Goal: Task Accomplishment & Management: Manage account settings

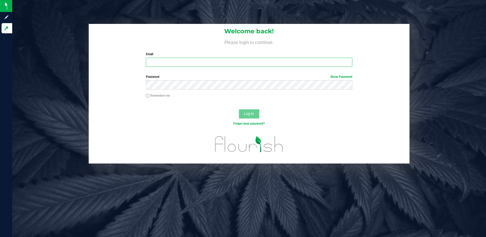
click at [174, 60] on input "Email" at bounding box center [249, 62] width 206 height 9
type input "[EMAIL_ADDRESS][DOMAIN_NAME]"
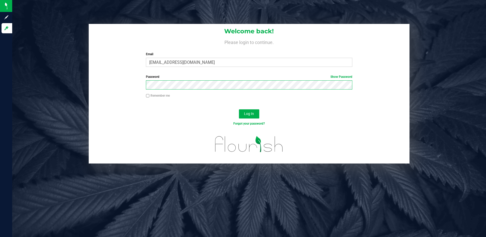
click at [239, 109] on button "Log In" at bounding box center [249, 113] width 20 height 9
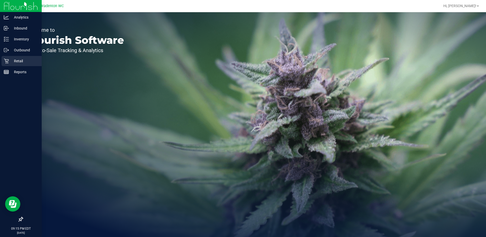
drag, startPoint x: 8, startPoint y: 63, endPoint x: 18, endPoint y: 57, distance: 11.9
click at [8, 63] on icon at bounding box center [6, 61] width 5 height 5
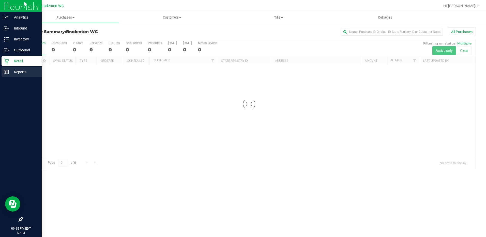
click at [5, 72] on icon at bounding box center [6, 71] width 5 height 5
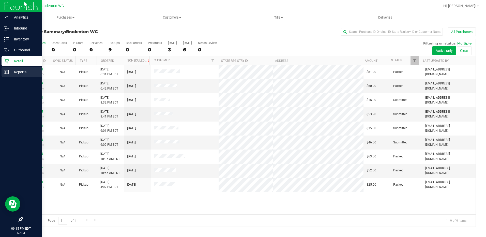
click at [8, 74] on rect at bounding box center [6, 72] width 5 height 4
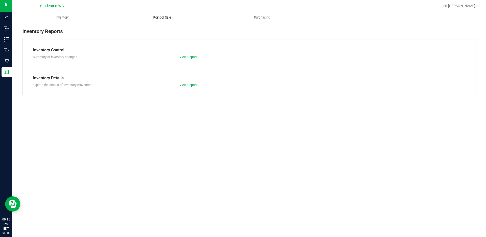
click at [161, 20] on uib-tab-heading "Point of Sale" at bounding box center [161, 17] width 99 height 10
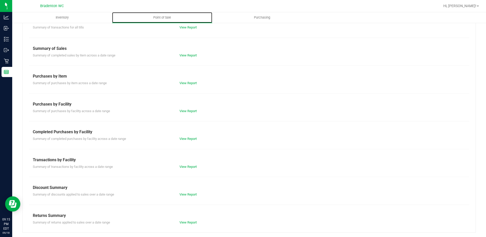
scroll to position [30, 0]
click at [189, 165] on link "View Report" at bounding box center [187, 166] width 17 height 4
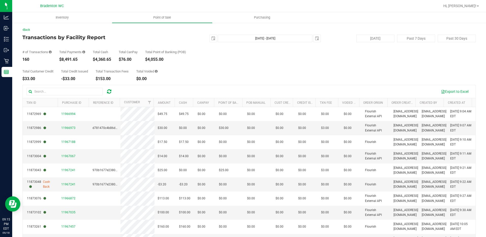
click at [224, 46] on div "# of Transactions 160 Total Payments $8,491.65 Total Cash $4,360.65 Total CanPa…" at bounding box center [248, 51] width 453 height 19
click at [211, 39] on span "select" at bounding box center [213, 38] width 4 height 4
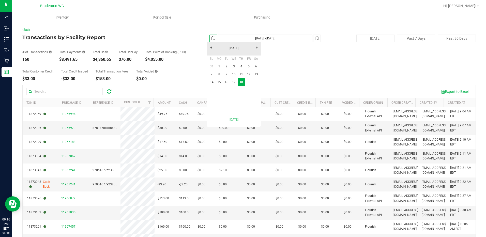
scroll to position [0, 13]
click at [258, 76] on link "13" at bounding box center [255, 74] width 7 height 8
type input "[DATE]"
type input "[DATE] - [DATE]"
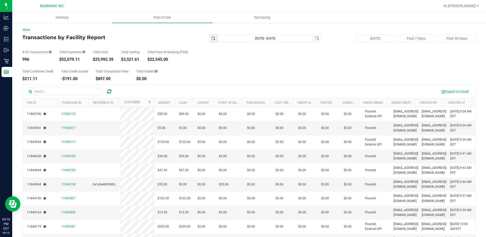
drag, startPoint x: 215, startPoint y: 39, endPoint x: 210, endPoint y: 39, distance: 4.8
click at [210, 39] on div "[DATE] [DATE] - [DATE] [DATE]" at bounding box center [247, 39] width 155 height 8
click at [211, 39] on span "select" at bounding box center [213, 38] width 4 height 4
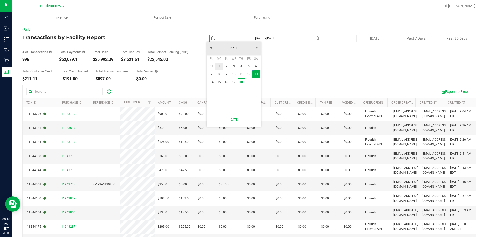
click at [220, 66] on link "1" at bounding box center [218, 67] width 7 height 8
type input "[DATE]"
type input "[DATE] - [DATE]"
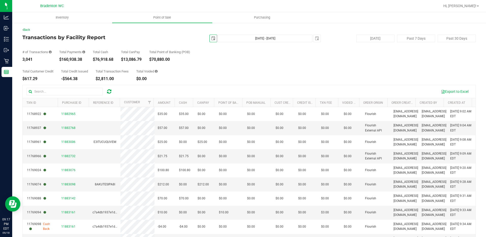
click at [211, 37] on span "select" at bounding box center [213, 38] width 4 height 4
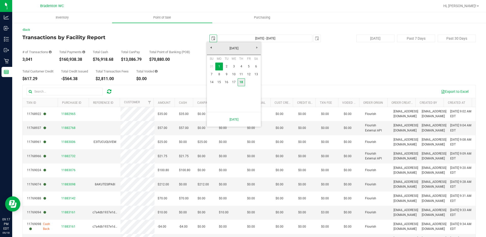
click at [241, 80] on link "18" at bounding box center [241, 82] width 7 height 8
type input "[DATE]"
type input "[DATE] - [DATE]"
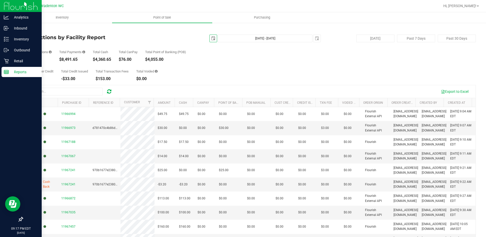
click at [3, 72] on div "Reports" at bounding box center [22, 72] width 40 height 10
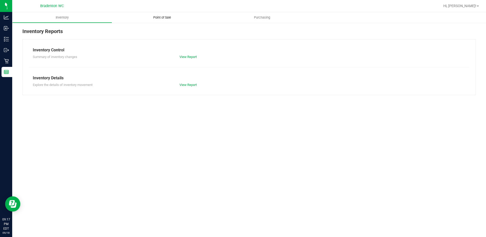
click at [159, 17] on span "Point of Sale" at bounding box center [162, 17] width 32 height 5
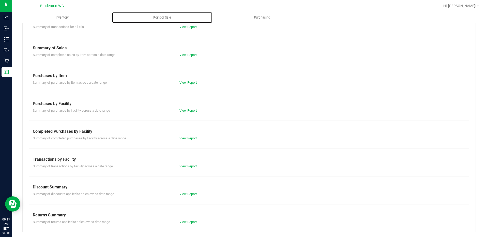
scroll to position [30, 0]
click at [186, 192] on link "View Report" at bounding box center [187, 194] width 17 height 4
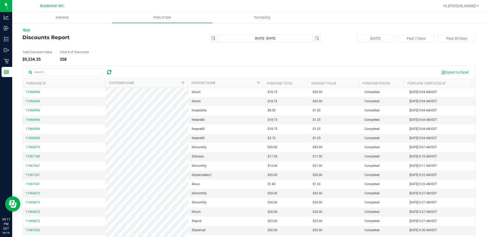
click at [27, 31] on link "Back" at bounding box center [26, 30] width 8 height 4
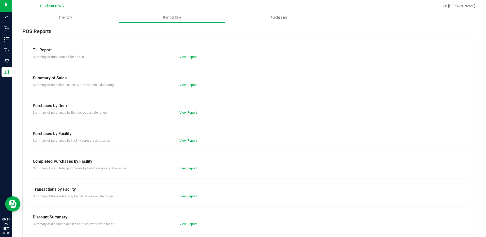
click at [189, 169] on link "View Report" at bounding box center [187, 168] width 17 height 4
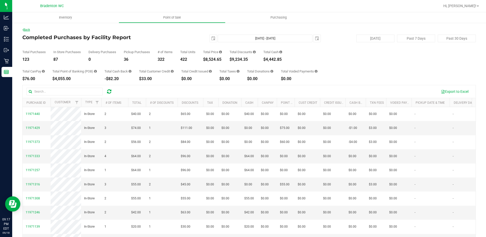
click at [27, 28] on link "Back" at bounding box center [26, 30] width 8 height 4
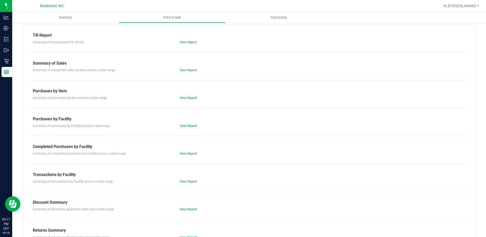
scroll to position [30, 0]
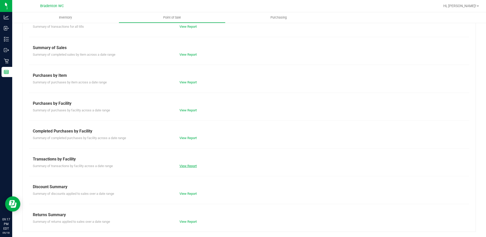
click at [186, 165] on link "View Report" at bounding box center [187, 166] width 17 height 4
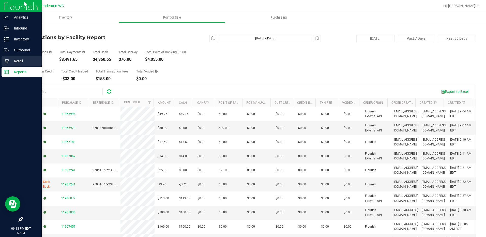
drag, startPoint x: 10, startPoint y: 59, endPoint x: 20, endPoint y: 56, distance: 10.7
click at [10, 59] on p "Retail" at bounding box center [24, 61] width 31 height 6
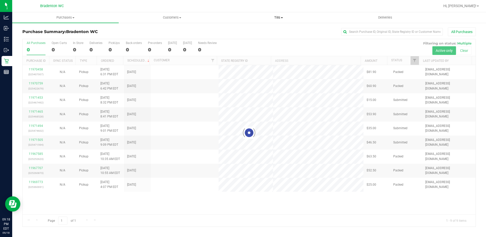
click at [282, 17] on span at bounding box center [282, 17] width 2 height 1
click at [261, 36] on span "Reconcile e-payments" at bounding box center [250, 37] width 51 height 4
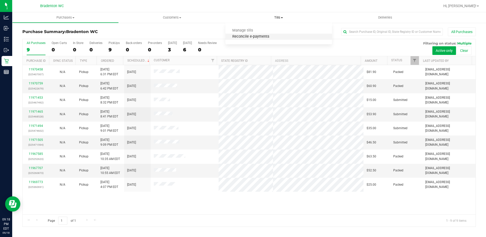
click at [246, 36] on span "Reconcile e-payments" at bounding box center [250, 37] width 51 height 4
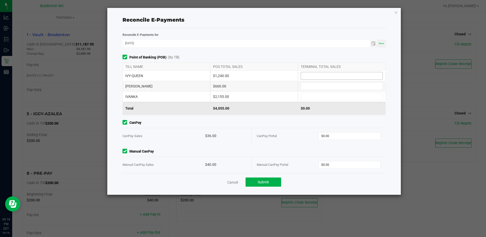
click at [342, 75] on input at bounding box center [342, 75] width 82 height 7
type input "$1,240.00"
click at [341, 87] on input at bounding box center [342, 86] width 82 height 7
type input "$660.00"
click at [339, 93] on input at bounding box center [342, 96] width 82 height 7
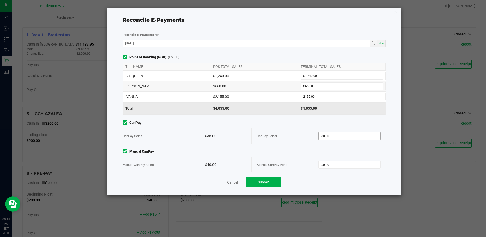
type input "$2,155.00"
click at [338, 134] on input "0" at bounding box center [349, 135] width 61 height 7
type input "$36.00"
click at [366, 166] on input "0" at bounding box center [349, 164] width 61 height 7
type input "$40.00"
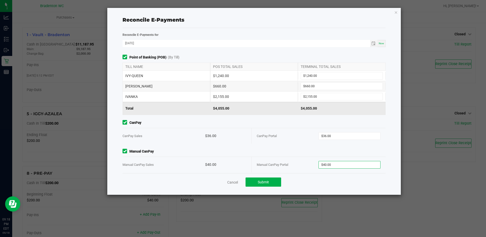
click at [328, 150] on span "Manual CanPay" at bounding box center [254, 151] width 263 height 5
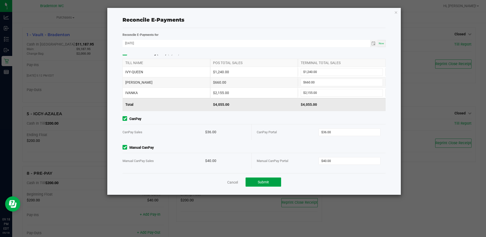
click at [256, 178] on button "Submit" at bounding box center [264, 181] width 36 height 9
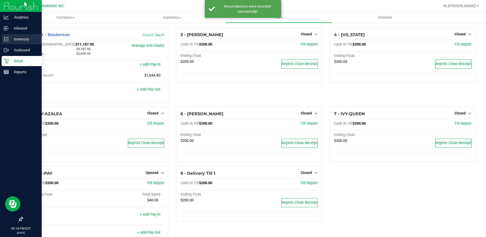
click at [19, 39] on p "Inventory" at bounding box center [24, 39] width 31 height 6
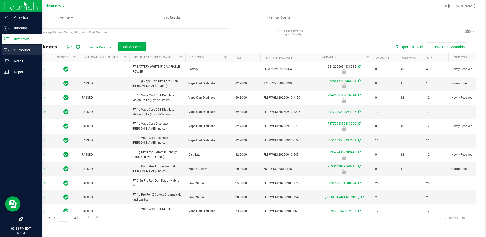
click at [23, 52] on p "Outbound" at bounding box center [24, 50] width 31 height 6
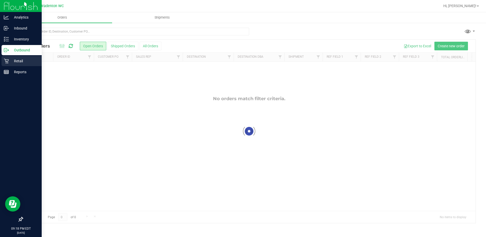
click at [15, 60] on p "Retail" at bounding box center [24, 61] width 31 height 6
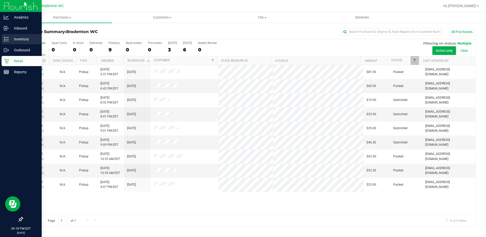
click at [23, 38] on p "Inventory" at bounding box center [24, 39] width 31 height 6
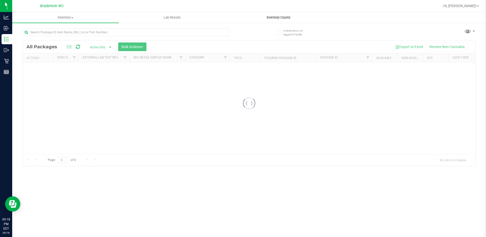
click at [270, 19] on span "Inventory Counts" at bounding box center [279, 17] width 38 height 5
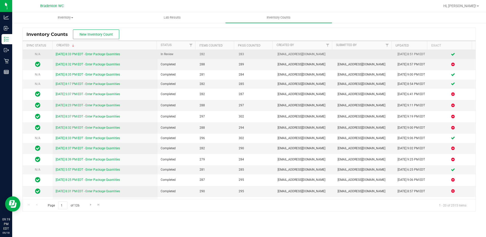
click at [117, 55] on link "[DATE] 8:33 PM EDT - Enter Package Quantities" at bounding box center [88, 54] width 64 height 4
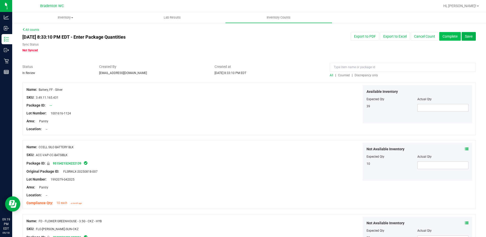
click at [445, 35] on button "Complete" at bounding box center [450, 36] width 22 height 9
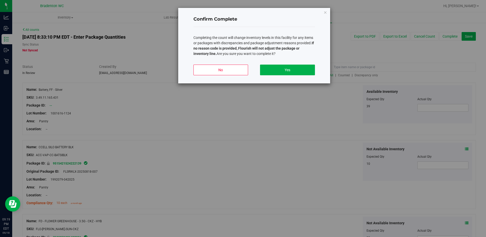
click at [327, 12] on div "Confirm Complete Completing the count will change inventory levels in this faci…" at bounding box center [254, 45] width 152 height 75
click at [327, 13] on div "Confirm Complete Completing the count will change inventory levels in this faci…" at bounding box center [254, 45] width 152 height 75
drag, startPoint x: 331, startPoint y: 13, endPoint x: 326, endPoint y: 13, distance: 5.4
click at [331, 13] on div "Confirm Complete Completing the count will change inventory levels in this faci…" at bounding box center [245, 118] width 490 height 237
click at [326, 12] on icon "button" at bounding box center [326, 12] width 4 height 6
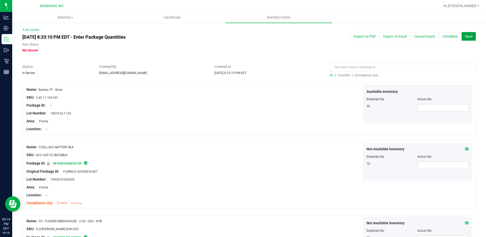
click at [465, 35] on span "Save" at bounding box center [469, 36] width 8 height 4
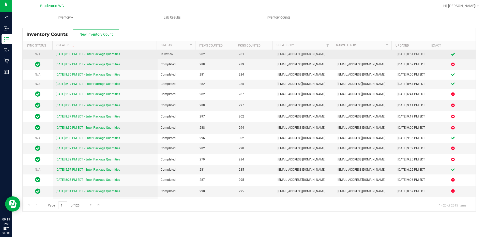
click at [79, 54] on link "[DATE] 8:33 PM EDT - Enter Package Quantities" at bounding box center [88, 54] width 64 height 4
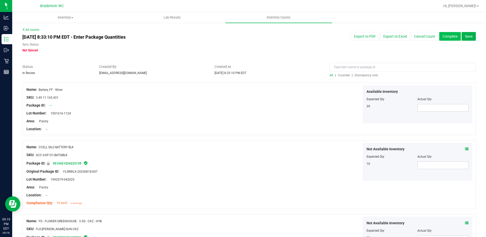
click at [441, 36] on button "Complete" at bounding box center [450, 36] width 22 height 9
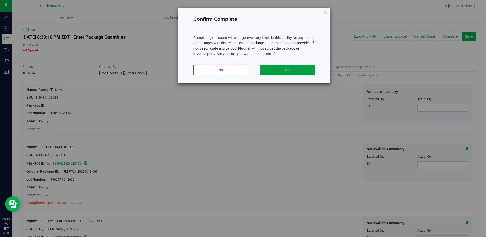
click at [291, 72] on button "Yes" at bounding box center [287, 70] width 55 height 11
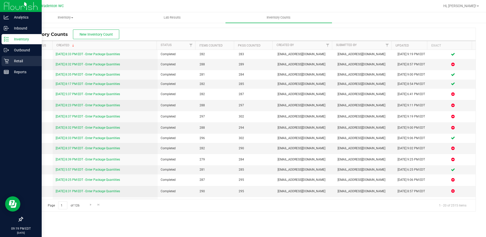
click at [9, 61] on p "Retail" at bounding box center [24, 61] width 31 height 6
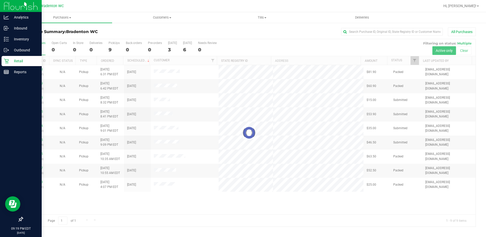
click at [20, 74] on p "Reports" at bounding box center [24, 72] width 31 height 6
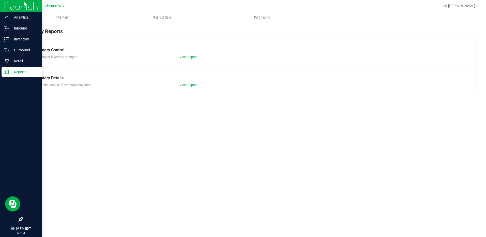
click at [19, 62] on p "Retail" at bounding box center [24, 61] width 31 height 6
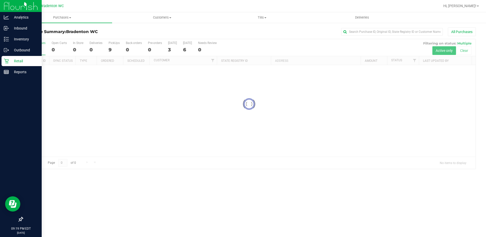
click at [257, 13] on uib-tab-heading "Tills Manage tills Reconcile e-payments" at bounding box center [262, 17] width 99 height 10
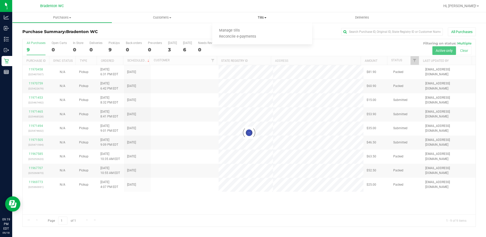
click at [231, 31] on span "Manage tills" at bounding box center [229, 30] width 34 height 4
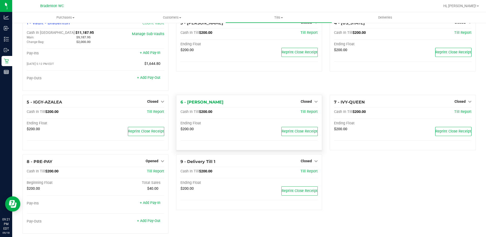
scroll to position [18, 0]
